Goal: Information Seeking & Learning: Learn about a topic

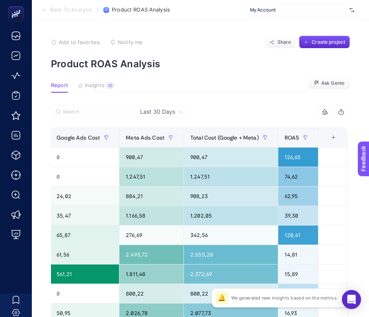
scroll to position [0, 4]
click at [172, 117] on div "Last 30 Days" at bounding box center [160, 111] width 54 height 13
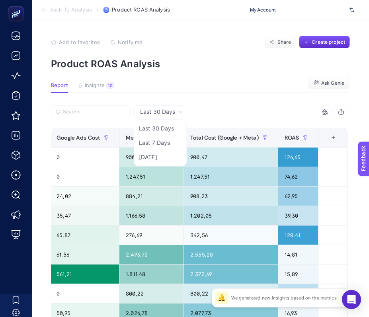
click at [179, 112] on icon at bounding box center [180, 112] width 3 height 2
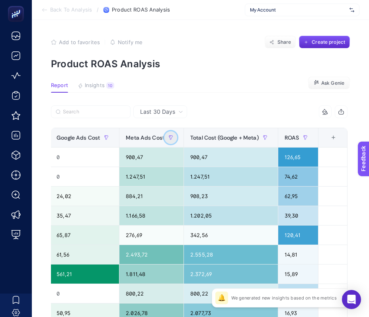
click at [174, 137] on button "button" at bounding box center [170, 137] width 13 height 13
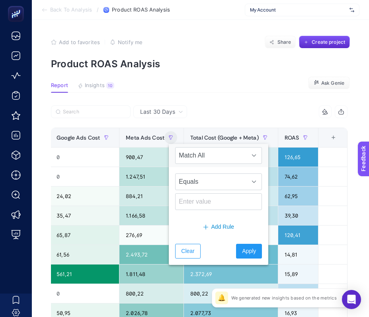
click at [173, 109] on div "Last 30 Days" at bounding box center [161, 112] width 49 height 6
click at [160, 142] on li "Last 7 Days" at bounding box center [160, 143] width 49 height 14
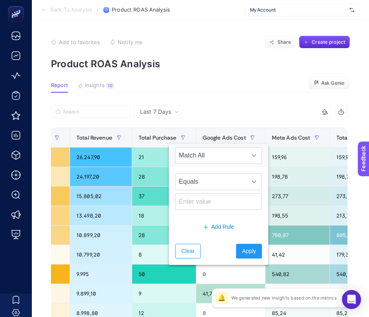
scroll to position [0, 371]
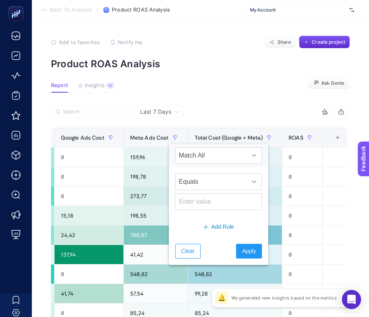
click at [294, 106] on div "7 items selected" at bounding box center [273, 111] width 148 height 13
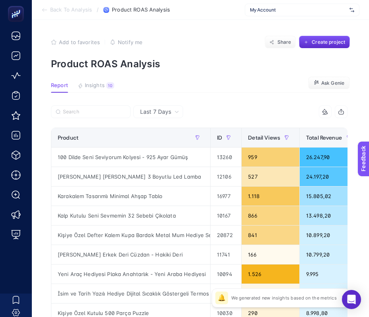
scroll to position [0, 0]
click at [284, 12] on span "My Account" at bounding box center [298, 10] width 96 height 6
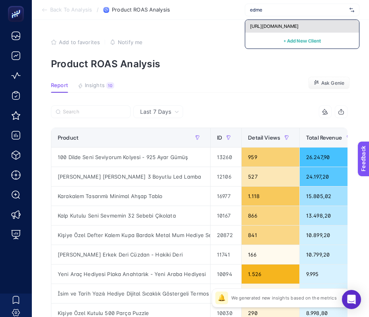
type input "edme"
click at [313, 25] on div "[URL][DOMAIN_NAME]" at bounding box center [302, 26] width 114 height 13
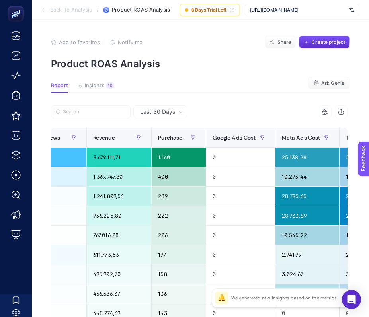
scroll to position [0, 219]
click at [174, 115] on div "Last 30 Days" at bounding box center [160, 111] width 54 height 13
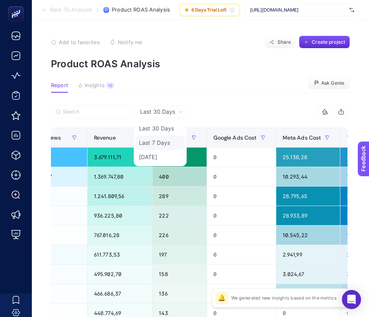
click at [161, 146] on li "Last 7 Days" at bounding box center [160, 143] width 49 height 14
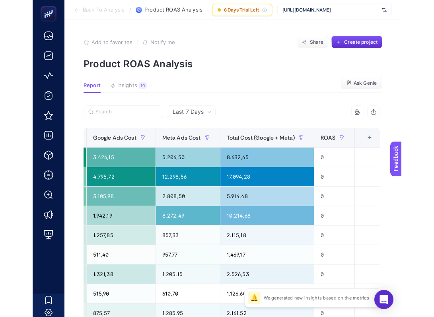
scroll to position [0, 380]
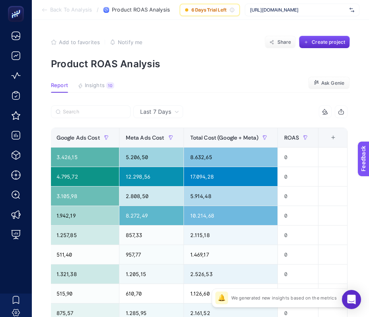
click at [43, 12] on icon at bounding box center [44, 10] width 6 height 6
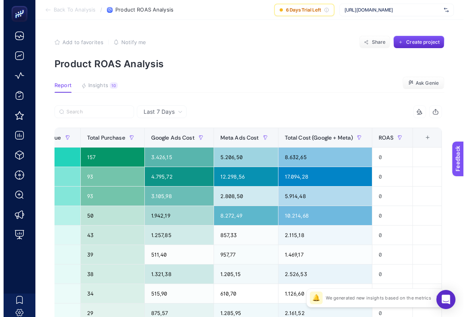
scroll to position [0, 281]
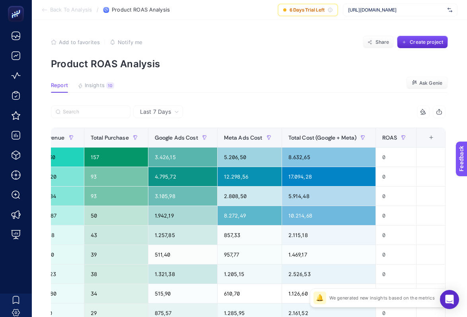
click at [45, 8] on li "Back To Analysis" at bounding box center [66, 10] width 51 height 6
click at [58, 86] on span "Report" at bounding box center [59, 85] width 17 height 6
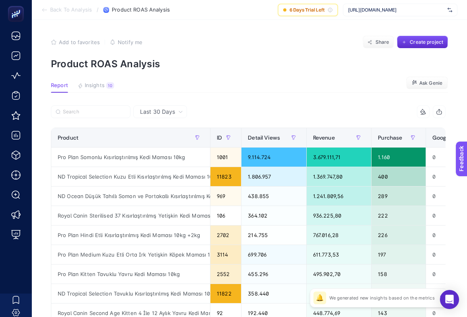
click at [173, 112] on span "Last 30 Days" at bounding box center [157, 112] width 35 height 8
click at [166, 140] on li "Last 7 Days" at bounding box center [160, 143] width 49 height 14
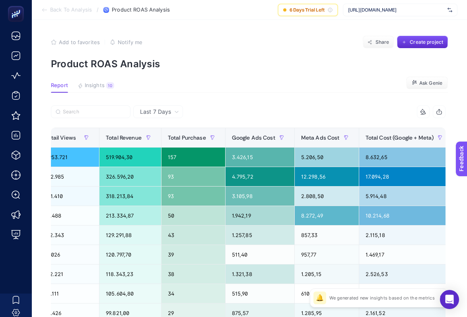
scroll to position [0, 281]
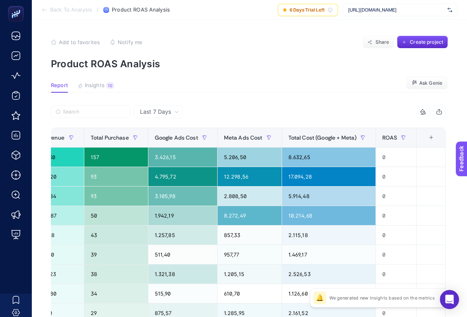
click at [127, 7] on span "Product ROAS Analysis" at bounding box center [141, 10] width 58 height 6
click at [69, 2] on section "Back To Analysis / Product ROAS Analysis 6 Days Trial Left https://www.edme.com…" at bounding box center [249, 10] width 435 height 20
click at [69, 7] on span "Back To Analysis" at bounding box center [71, 10] width 42 height 6
click at [68, 16] on section "Back To Analysis / Product ROAS Analysis 6 Days Trial Left https://www.edme.com…" at bounding box center [249, 10] width 435 height 20
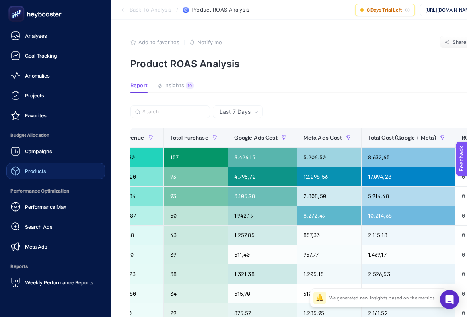
click at [52, 174] on link "Products" at bounding box center [55, 171] width 99 height 16
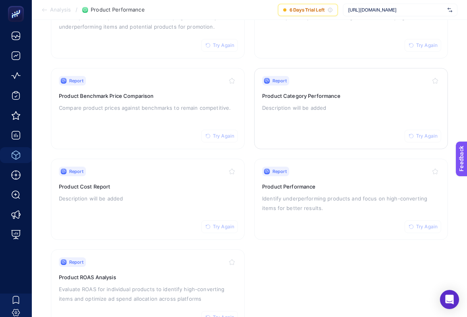
scroll to position [164, 0]
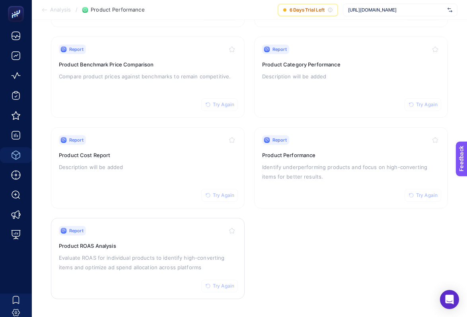
click at [229, 288] on span "Try Again" at bounding box center [223, 286] width 21 height 6
click at [223, 288] on span "Try Again" at bounding box center [223, 286] width 21 height 6
click at [180, 257] on p "Evaluate ROAS for individual products to identify high-converting items and opt…" at bounding box center [148, 262] width 178 height 19
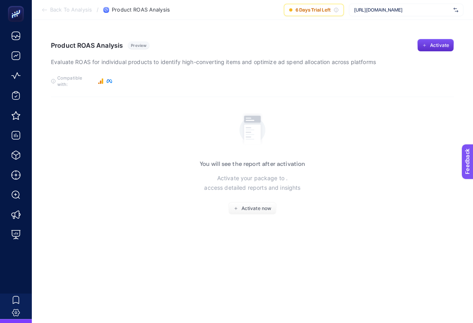
click at [52, 10] on span "Back To Analysis" at bounding box center [71, 10] width 42 height 6
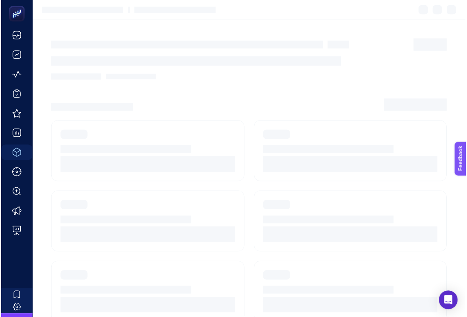
scroll to position [164, 0]
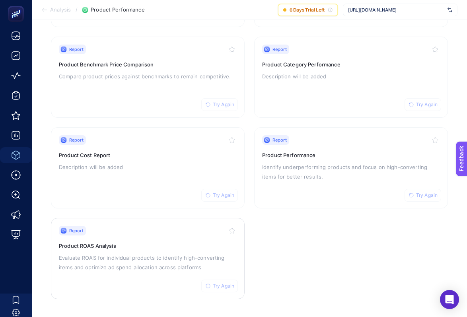
click at [152, 263] on p "Evaluate ROAS for individual products to identify high-converting items and opt…" at bounding box center [148, 262] width 178 height 19
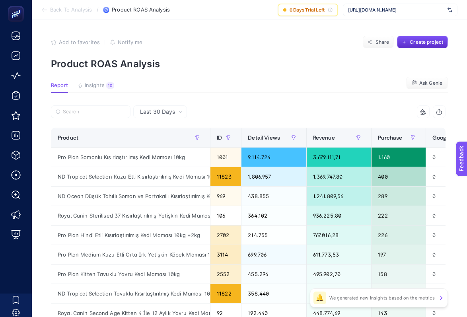
scroll to position [0, 4]
click at [178, 112] on icon at bounding box center [180, 111] width 5 height 5
click at [165, 149] on li "Last 7 Days" at bounding box center [160, 143] width 49 height 14
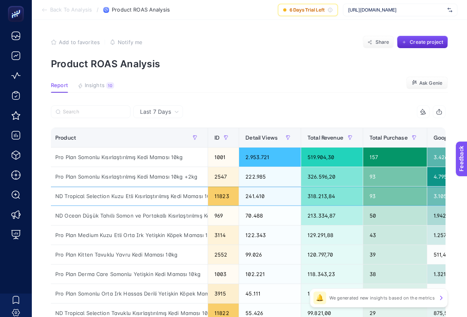
scroll to position [0, 0]
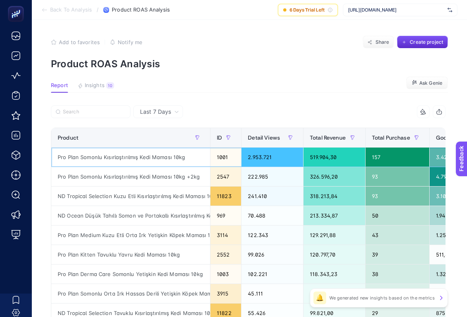
click at [106, 156] on div "Pro Plan Somonlu Kısırlaştırılmış Kedi Maması 10kg" at bounding box center [130, 157] width 159 height 19
copy tr "Pro Plan Somonlu Kısırlaştırılmış Kedi Maması 10kg"
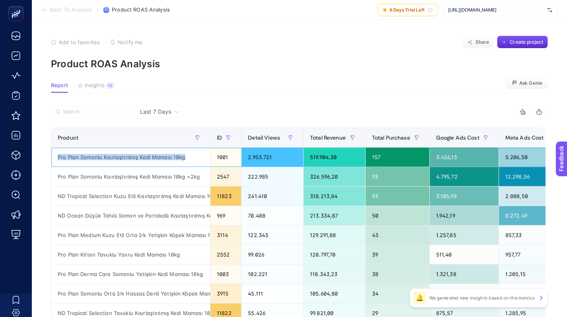
copy tr "Pro Plan Somonlu Kısırlaştırılmış Kedi Maması 10kg"
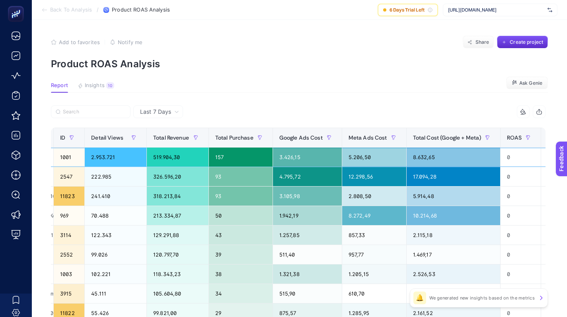
scroll to position [0, 181]
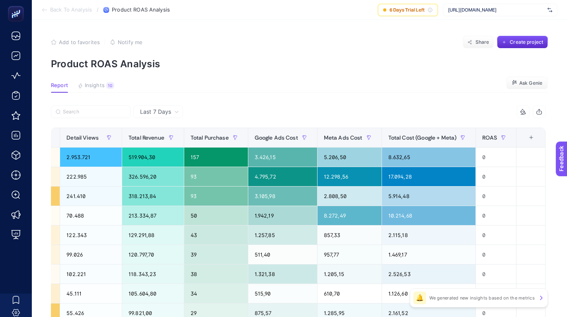
drag, startPoint x: 153, startPoint y: 109, endPoint x: 165, endPoint y: 109, distance: 12.4
click at [153, 109] on span "Last 7 Days" at bounding box center [155, 112] width 31 height 8
click at [167, 109] on span "Last 7 Days" at bounding box center [155, 112] width 31 height 8
click at [166, 121] on div at bounding box center [174, 114] width 247 height 18
click at [165, 111] on span "Last 7 Days" at bounding box center [155, 112] width 31 height 8
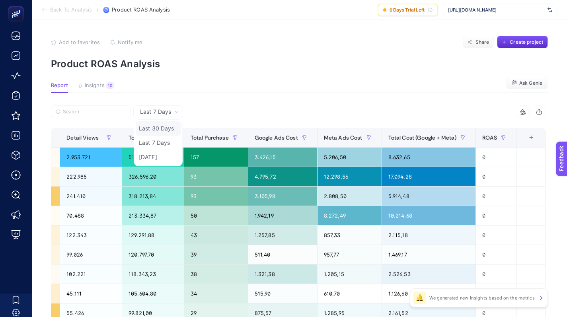
click at [167, 132] on li "Last 30 Days" at bounding box center [158, 128] width 45 height 14
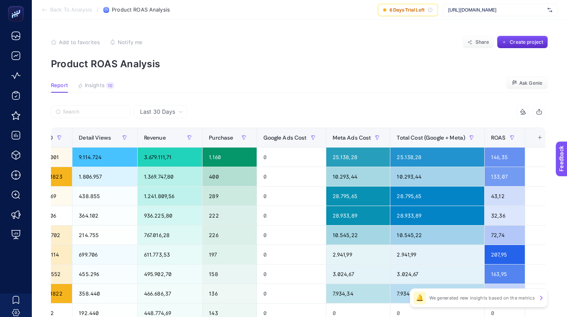
scroll to position [0, 184]
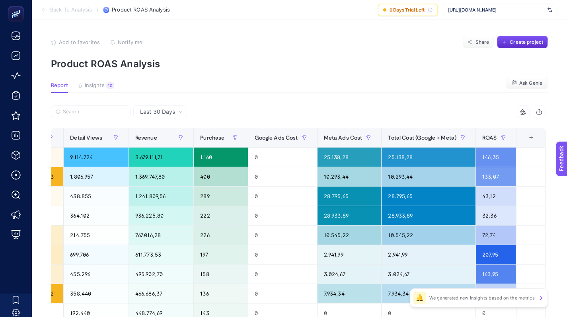
click at [184, 113] on div at bounding box center [174, 114] width 247 height 18
click at [182, 113] on div "Last 30 Days" at bounding box center [161, 112] width 49 height 6
click at [170, 149] on li "Last 7 Days" at bounding box center [160, 143] width 49 height 14
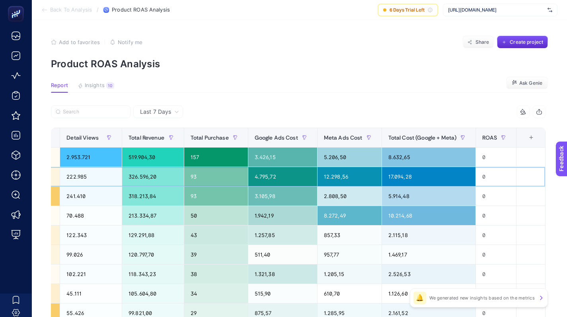
click at [374, 175] on div "12.298,56" at bounding box center [349, 176] width 64 height 19
click at [113, 115] on label at bounding box center [91, 111] width 80 height 13
click at [0, 0] on input "Search" at bounding box center [0, 0] width 0 height 0
click at [113, 115] on label at bounding box center [91, 111] width 80 height 13
click at [0, 0] on input "Search" at bounding box center [0, 0] width 0 height 0
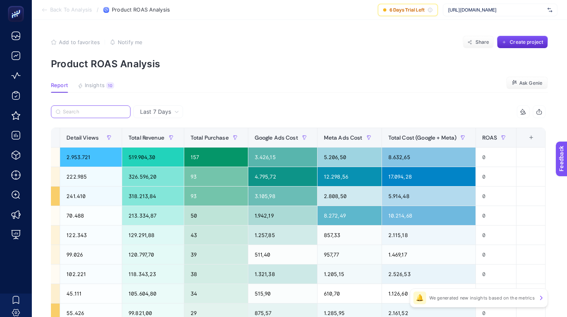
click at [106, 111] on input "Search" at bounding box center [94, 112] width 63 height 6
paste input "Pro Plan Somonlu Kısırlaştırılmış Kedi Maması 10kg"
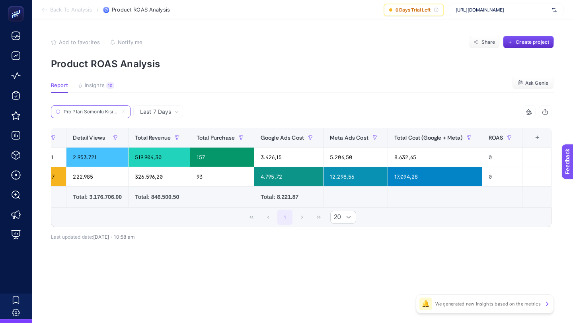
scroll to position [0, 173]
type input "Pro Plan Somonlu Kısırlaştırılmış Kedi Maması 10kg"
click at [387, 49] on section "Add to favorites false Notify me Share Create project Product ROAS Analysis" at bounding box center [302, 53] width 503 height 34
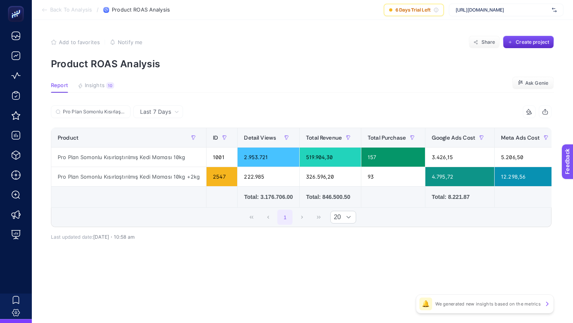
scroll to position [0, 173]
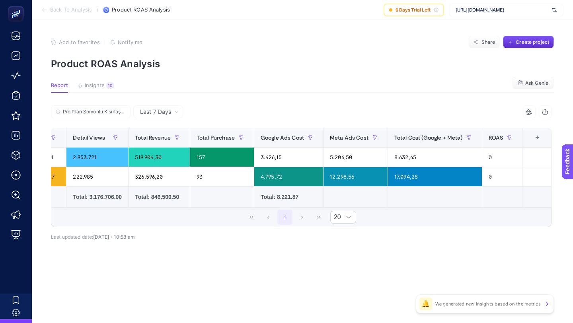
click at [470, 8] on span "[URL][DOMAIN_NAME]" at bounding box center [502, 10] width 93 height 6
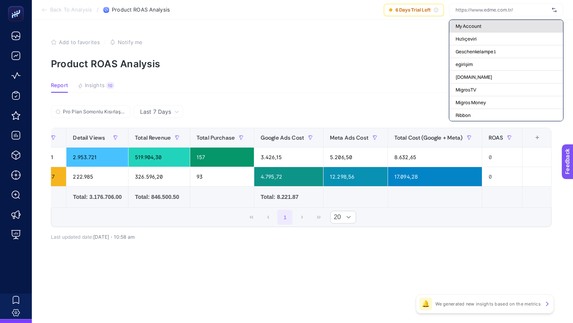
click at [465, 27] on span "My Account" at bounding box center [469, 26] width 26 height 6
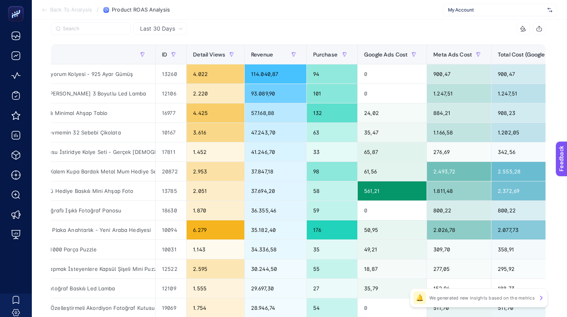
scroll to position [0, 53]
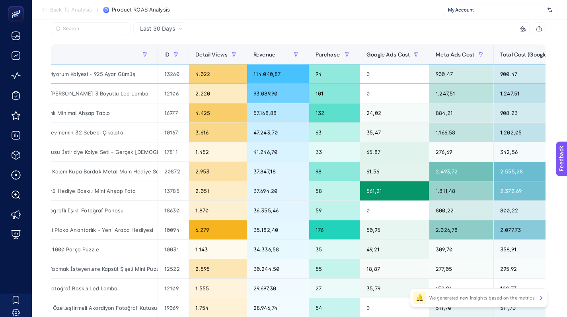
click at [207, 82] on div "4.022" at bounding box center [218, 73] width 58 height 19
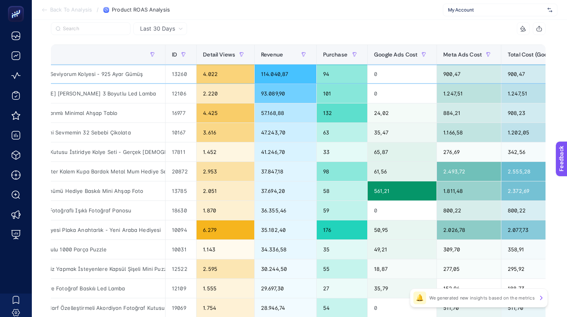
scroll to position [0, 38]
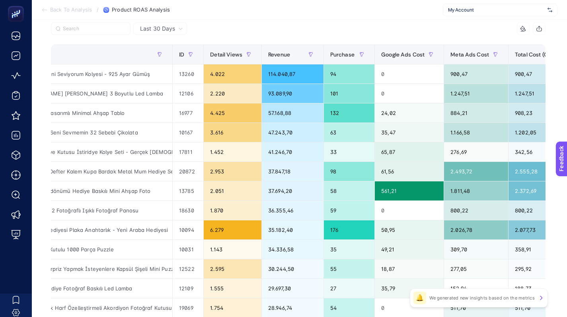
click at [175, 34] on div "Last 30 Days" at bounding box center [160, 28] width 54 height 13
click at [170, 54] on li "Last 7 Days" at bounding box center [160, 60] width 49 height 14
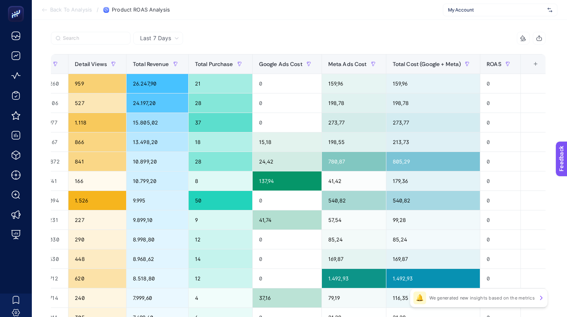
scroll to position [73, 4]
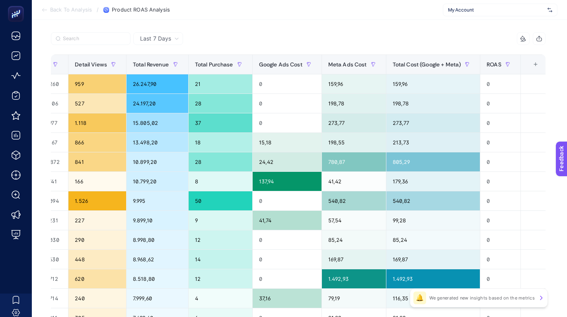
click at [167, 40] on span "Last 7 Days" at bounding box center [155, 39] width 31 height 8
click at [163, 53] on li "Last 30 Days" at bounding box center [158, 55] width 45 height 14
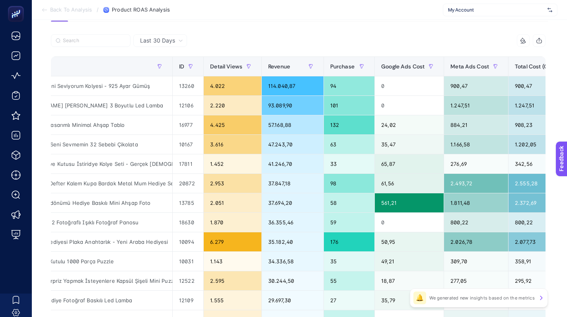
scroll to position [68, 4]
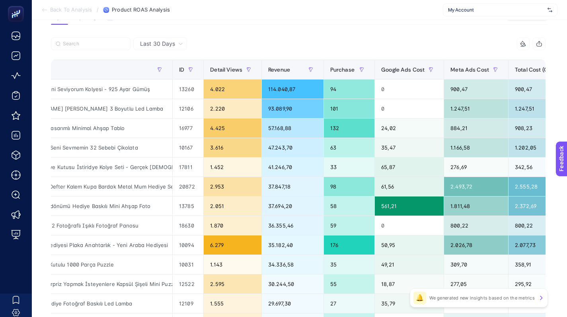
click at [457, 13] on span "My Account" at bounding box center [496, 10] width 96 height 6
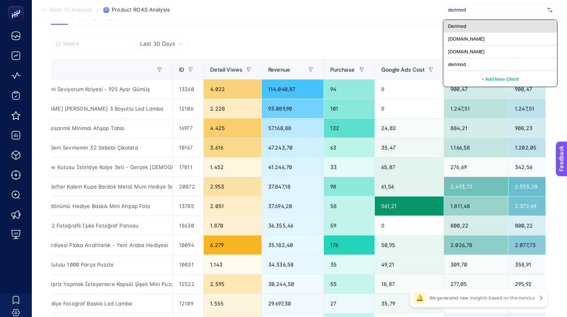
type input "derimod"
click at [485, 29] on div "Derimod" at bounding box center [500, 26] width 114 height 13
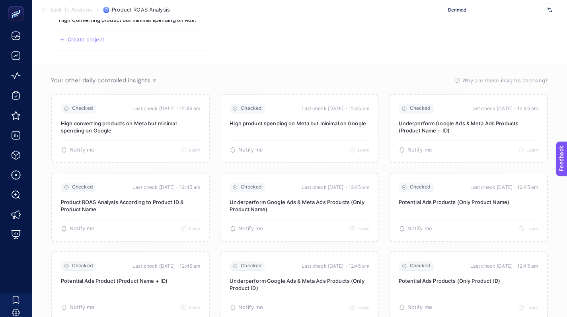
scroll to position [0, 0]
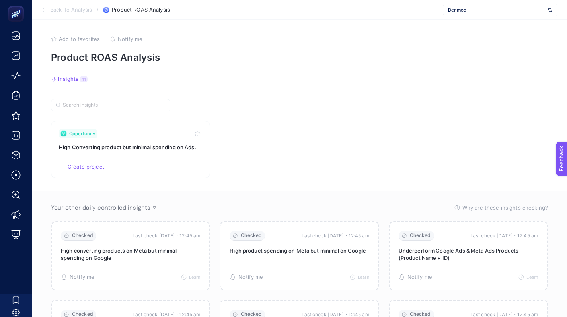
click at [476, 1] on section "Back To Analysis / Product ROAS Analysis Derimod" at bounding box center [299, 10] width 535 height 20
click at [475, 11] on span "Derimod" at bounding box center [496, 10] width 96 height 6
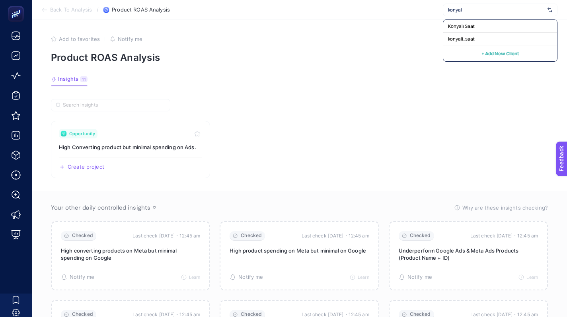
type input "konyal"
click at [488, 19] on section "Back To Analysis / Product ROAS Analysis konyal Konyalı Saat konyali_saat + Add…" at bounding box center [299, 10] width 535 height 20
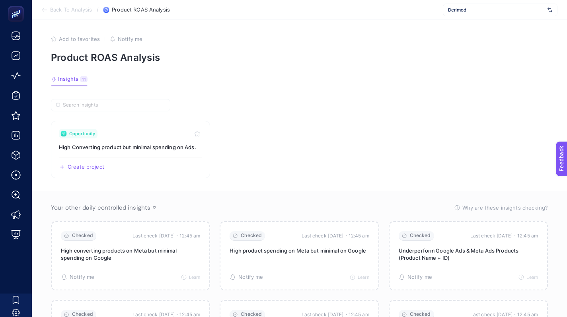
click at [488, 20] on article "Add to favorites false Notify me Product ROAS Analysis Insights 11 We generated…" at bounding box center [299, 281] width 535 height 522
click at [489, 14] on div "Derimod" at bounding box center [500, 10] width 115 height 13
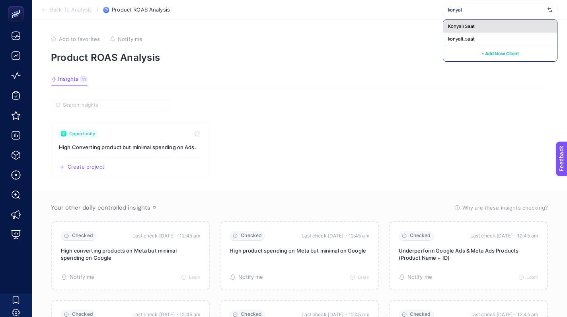
type input "konyal"
click at [495, 23] on div "Konyalı Saat" at bounding box center [500, 26] width 114 height 13
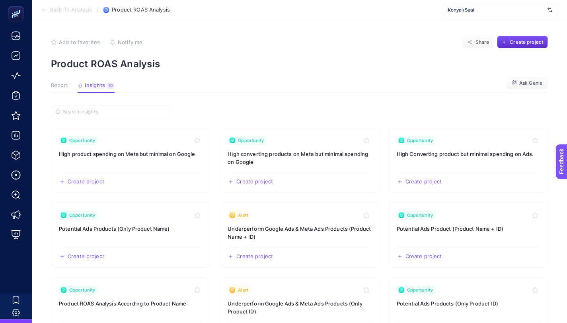
click at [61, 86] on span "Report" at bounding box center [59, 85] width 17 height 6
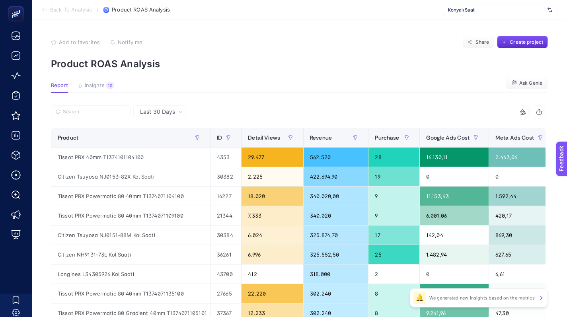
click at [181, 110] on icon at bounding box center [180, 111] width 5 height 5
click at [167, 148] on li "Last 7 Days" at bounding box center [160, 143] width 49 height 14
